Goal: Navigation & Orientation: Find specific page/section

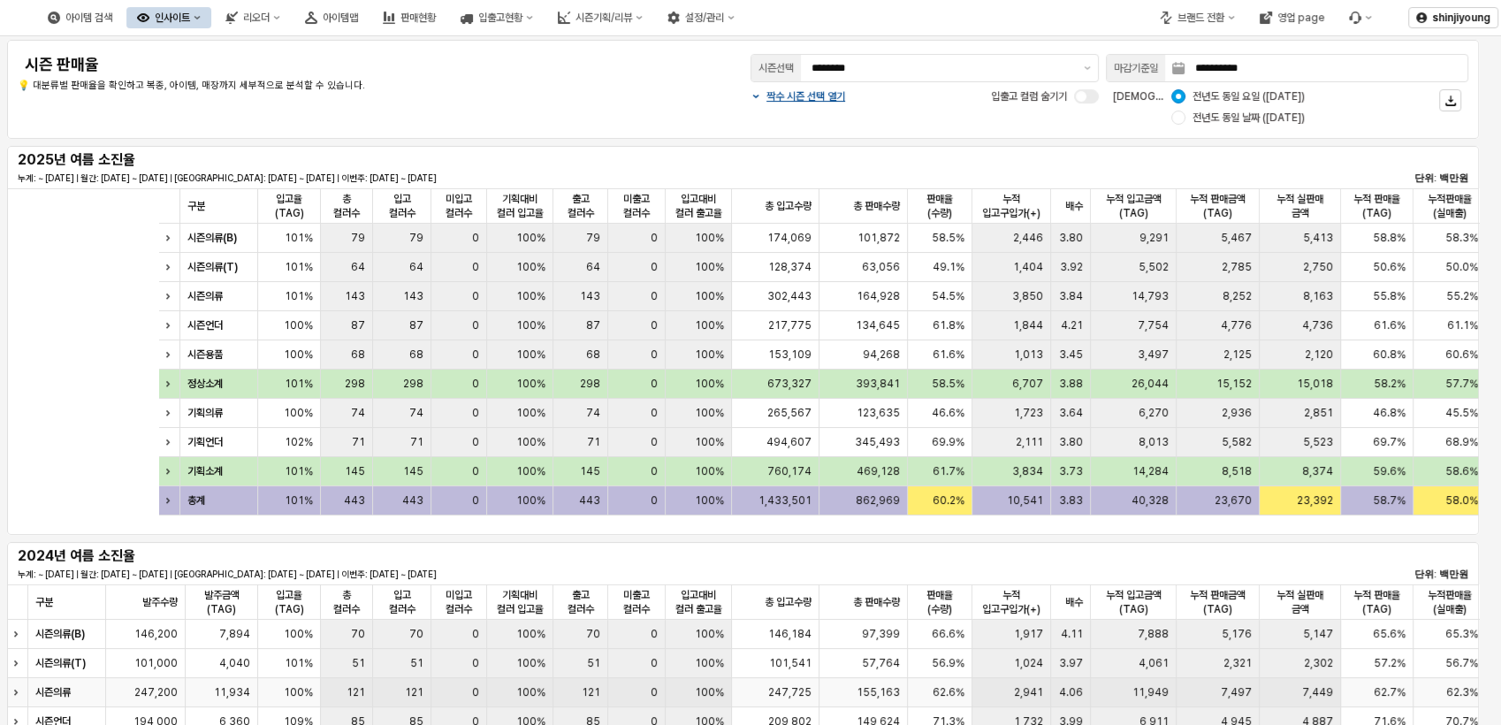
scroll to position [0, 381]
